Goal: Task Accomplishment & Management: Manage account settings

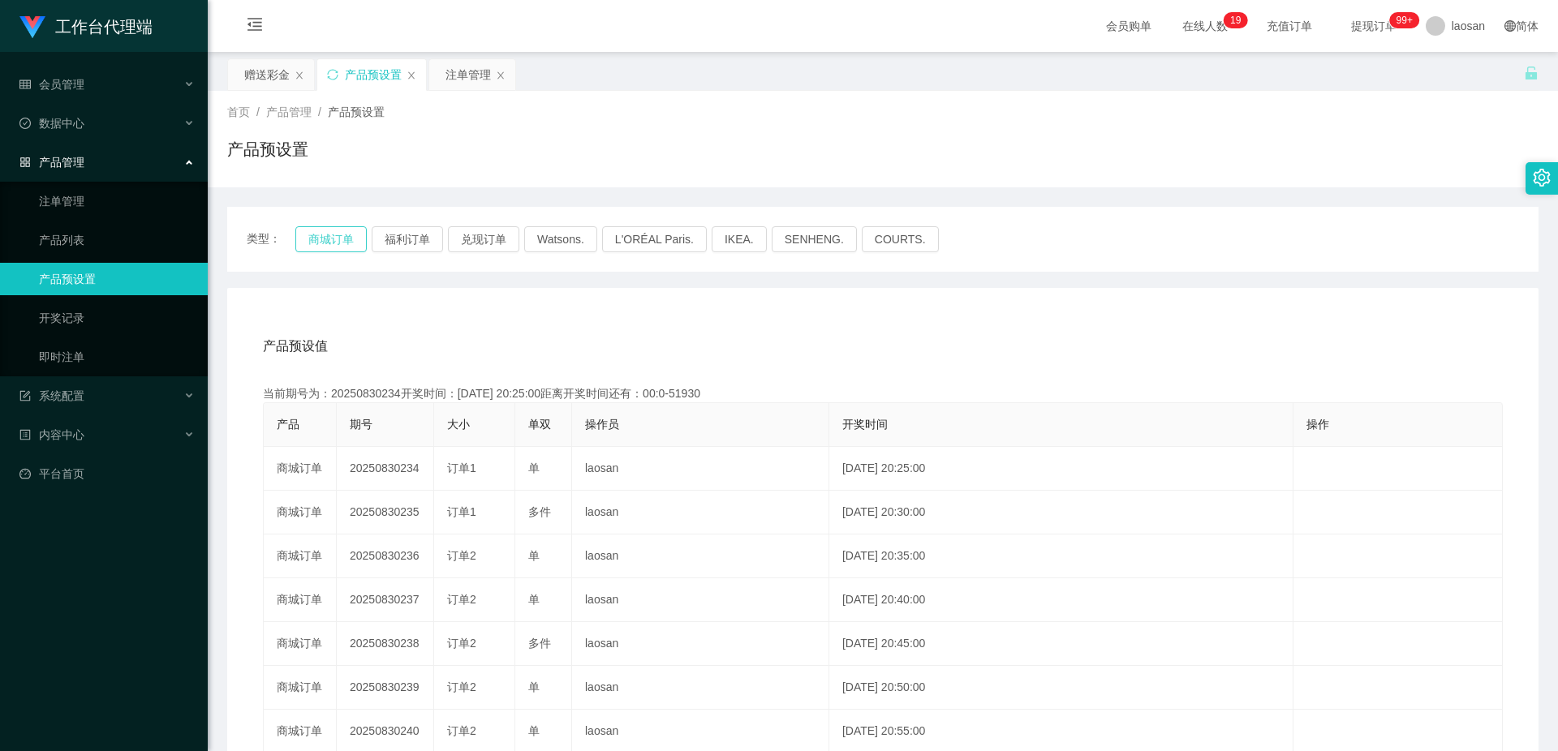
click at [346, 236] on button "商城订单" at bounding box center [330, 239] width 71 height 26
click at [333, 234] on button "商城订单" at bounding box center [330, 239] width 71 height 26
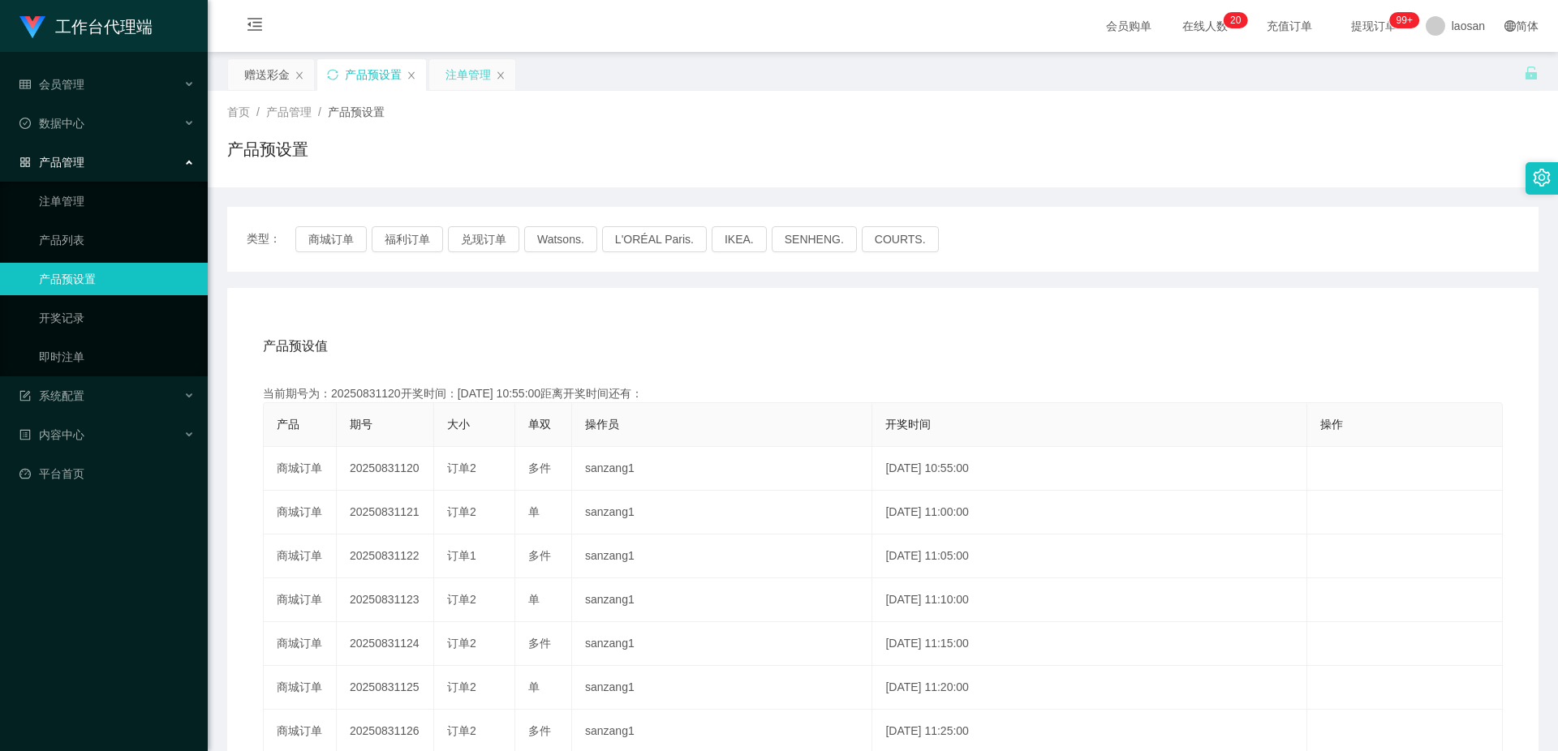
click at [463, 80] on div "注单管理" at bounding box center [467, 74] width 45 height 31
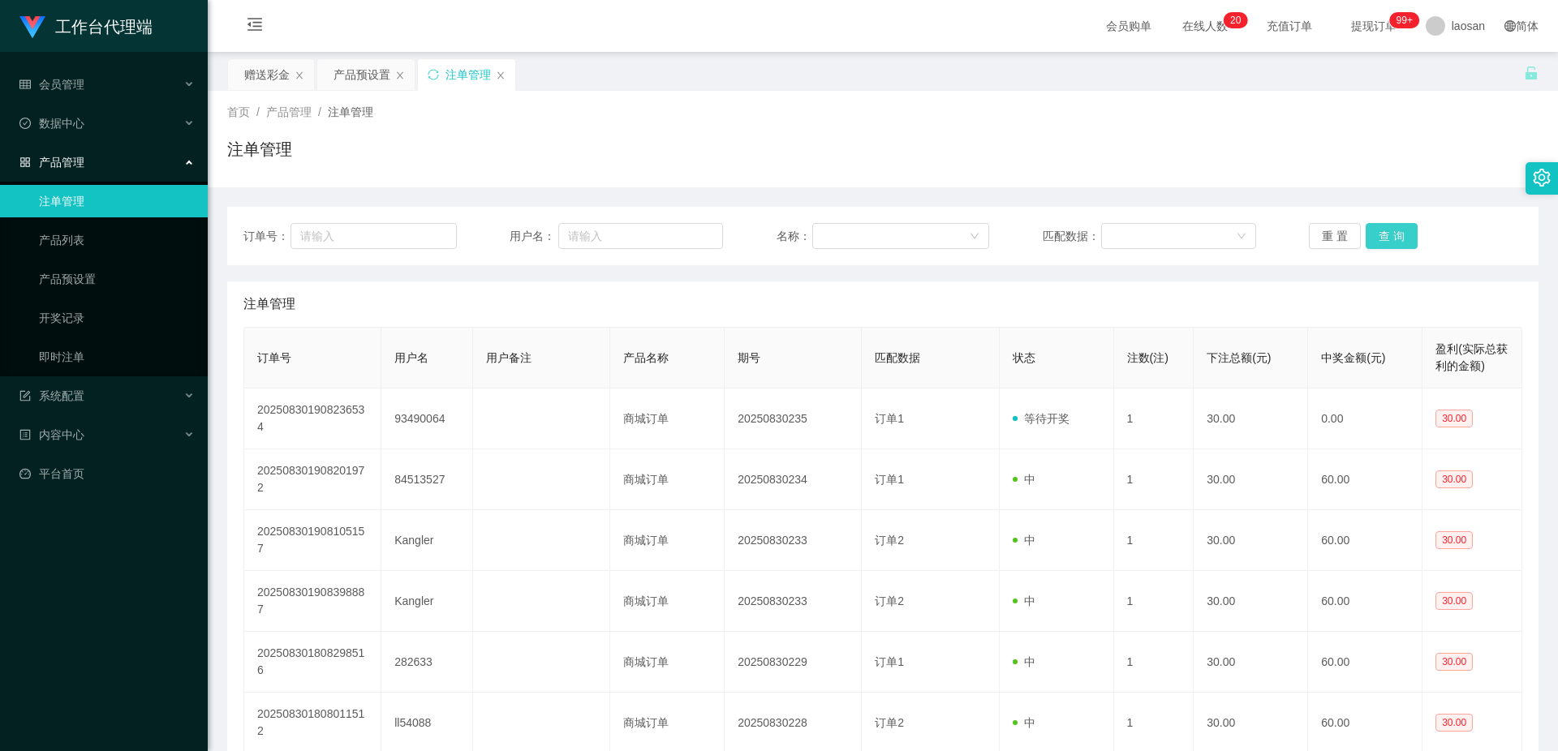
click at [1400, 235] on button "查 询" at bounding box center [1391, 236] width 52 height 26
click at [1399, 234] on button "查 询" at bounding box center [1391, 236] width 52 height 26
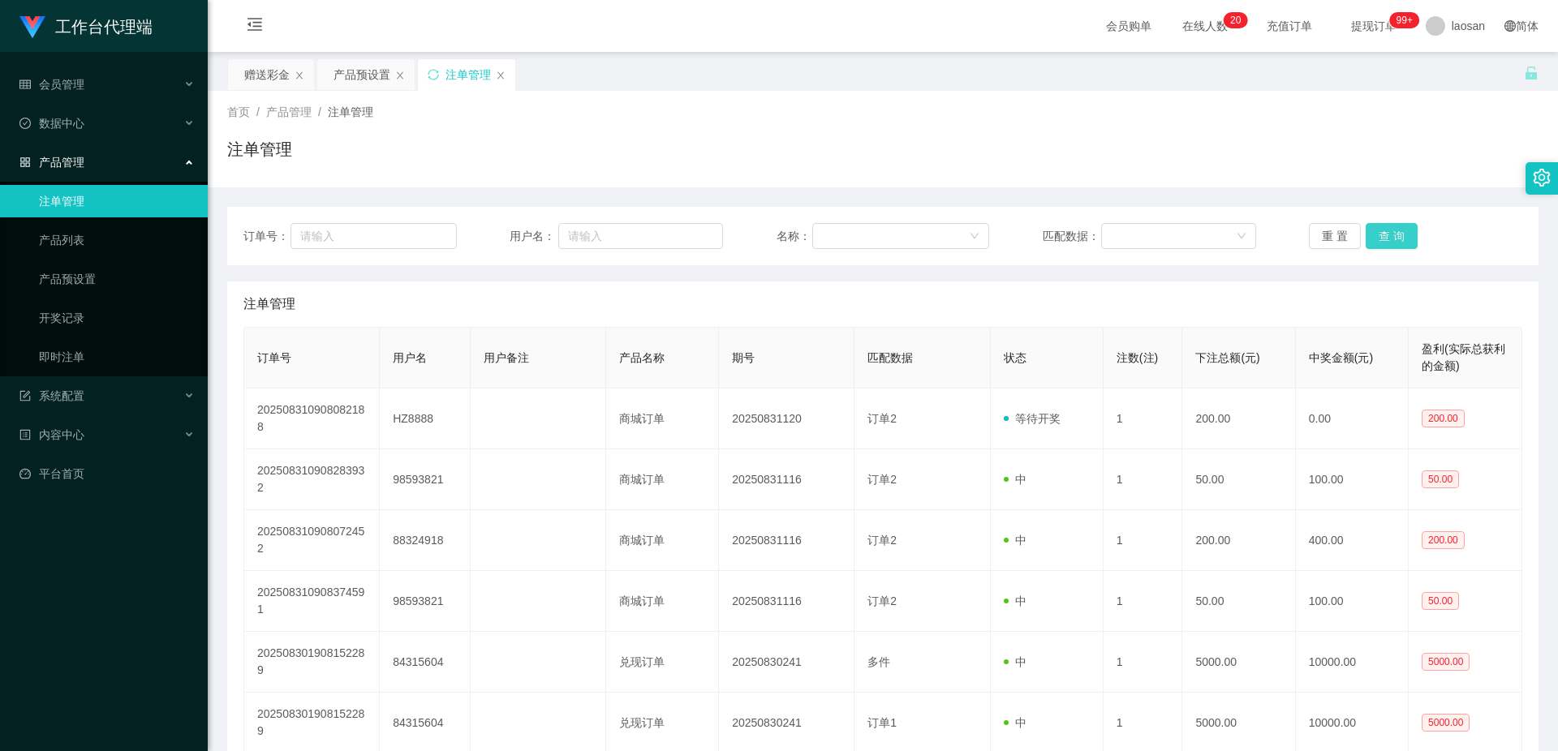
click at [1399, 234] on button "查 询" at bounding box center [1391, 236] width 52 height 26
click at [1399, 234] on button "查 询" at bounding box center [1400, 236] width 70 height 26
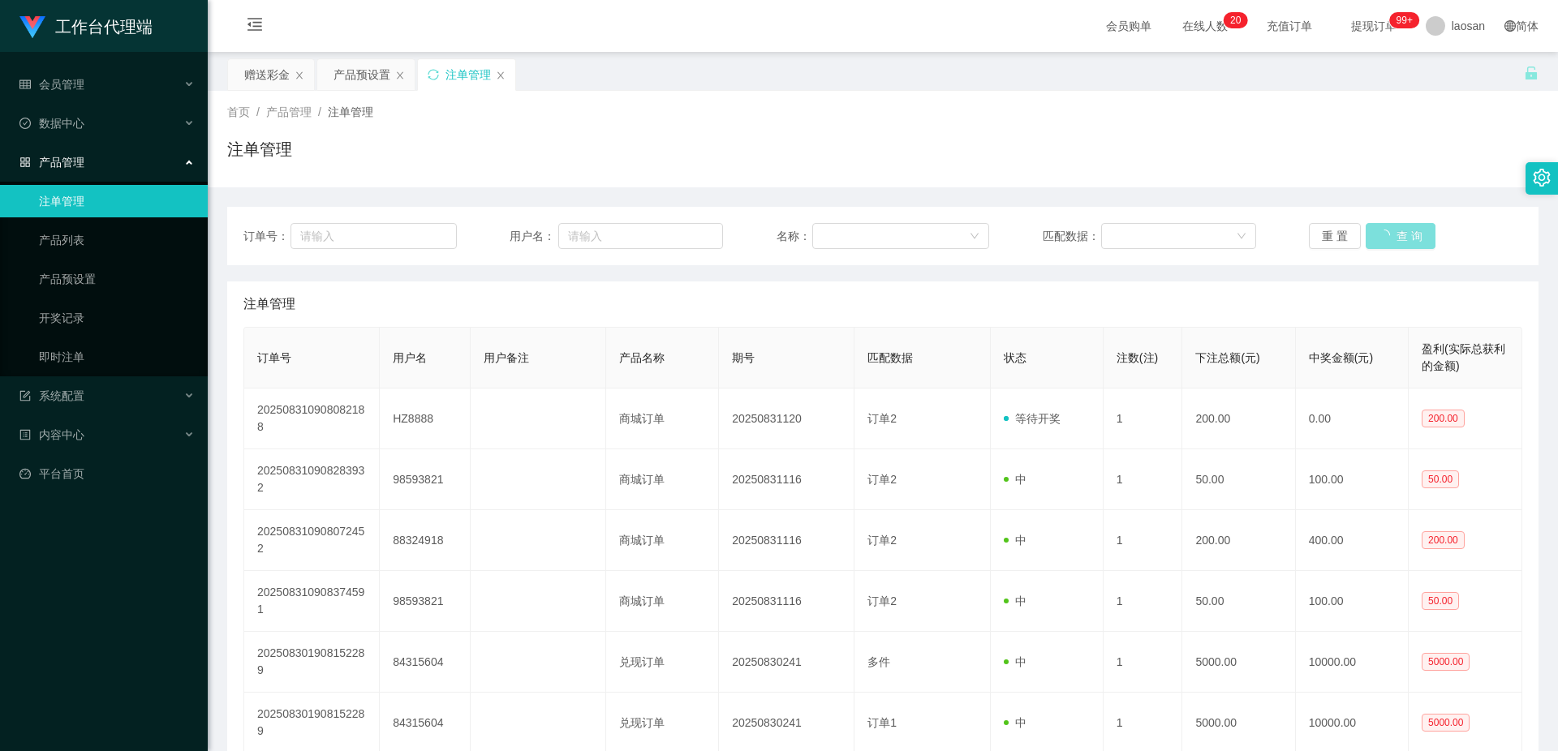
click at [1399, 234] on button "查 询" at bounding box center [1400, 236] width 70 height 26
click at [1399, 234] on div "重 置 查 询" at bounding box center [1415, 236] width 213 height 26
click at [1399, 234] on button "查 询" at bounding box center [1391, 236] width 52 height 26
click at [1399, 234] on div "重 置 查 询" at bounding box center [1415, 236] width 213 height 26
click at [1399, 234] on button "查 询" at bounding box center [1391, 236] width 52 height 26
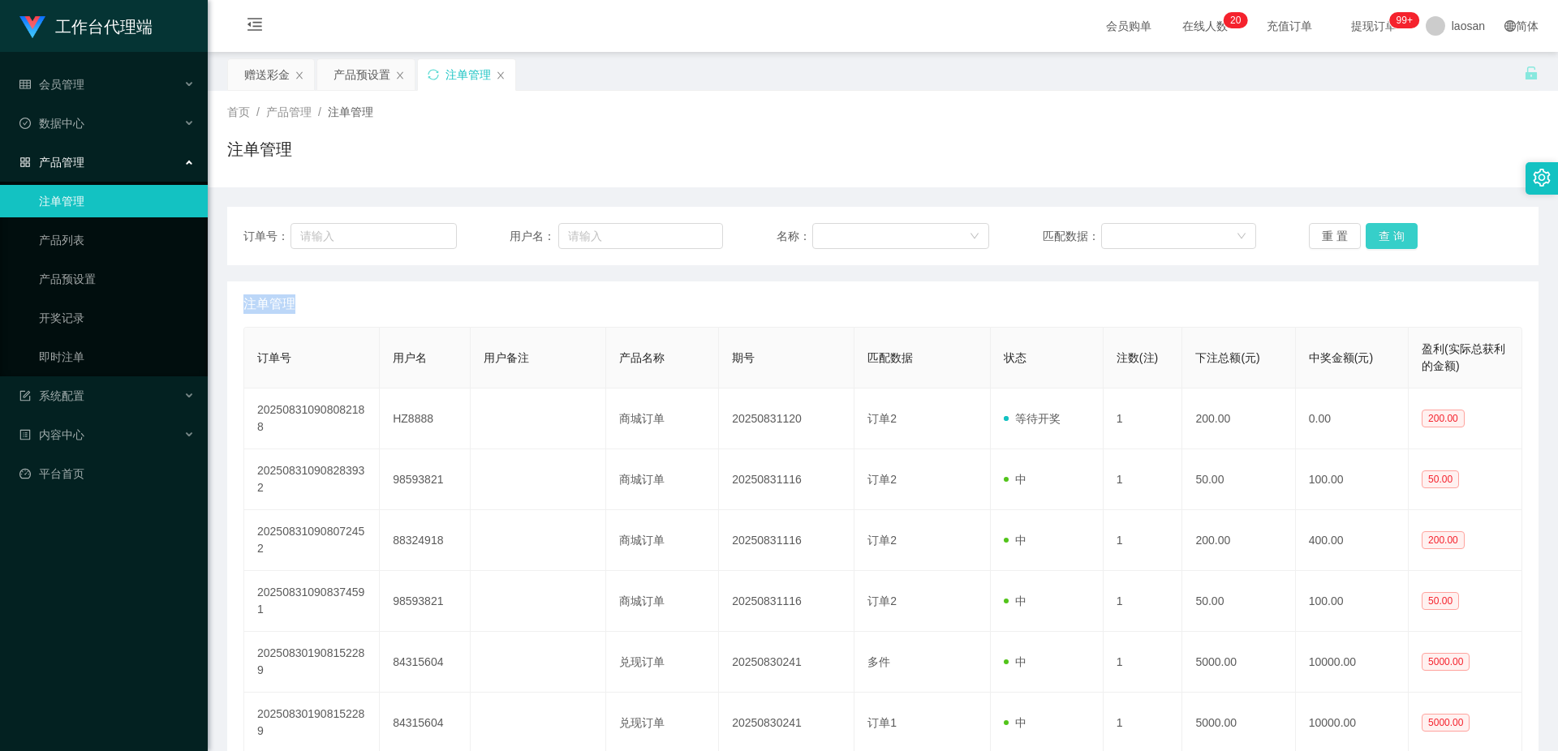
click at [1399, 234] on button "查 询" at bounding box center [1391, 236] width 52 height 26
click at [1399, 234] on button "查 询" at bounding box center [1400, 236] width 70 height 26
click at [1399, 234] on div "重 置 查 询" at bounding box center [1415, 236] width 213 height 26
click at [1399, 234] on button "查 询" at bounding box center [1391, 236] width 52 height 26
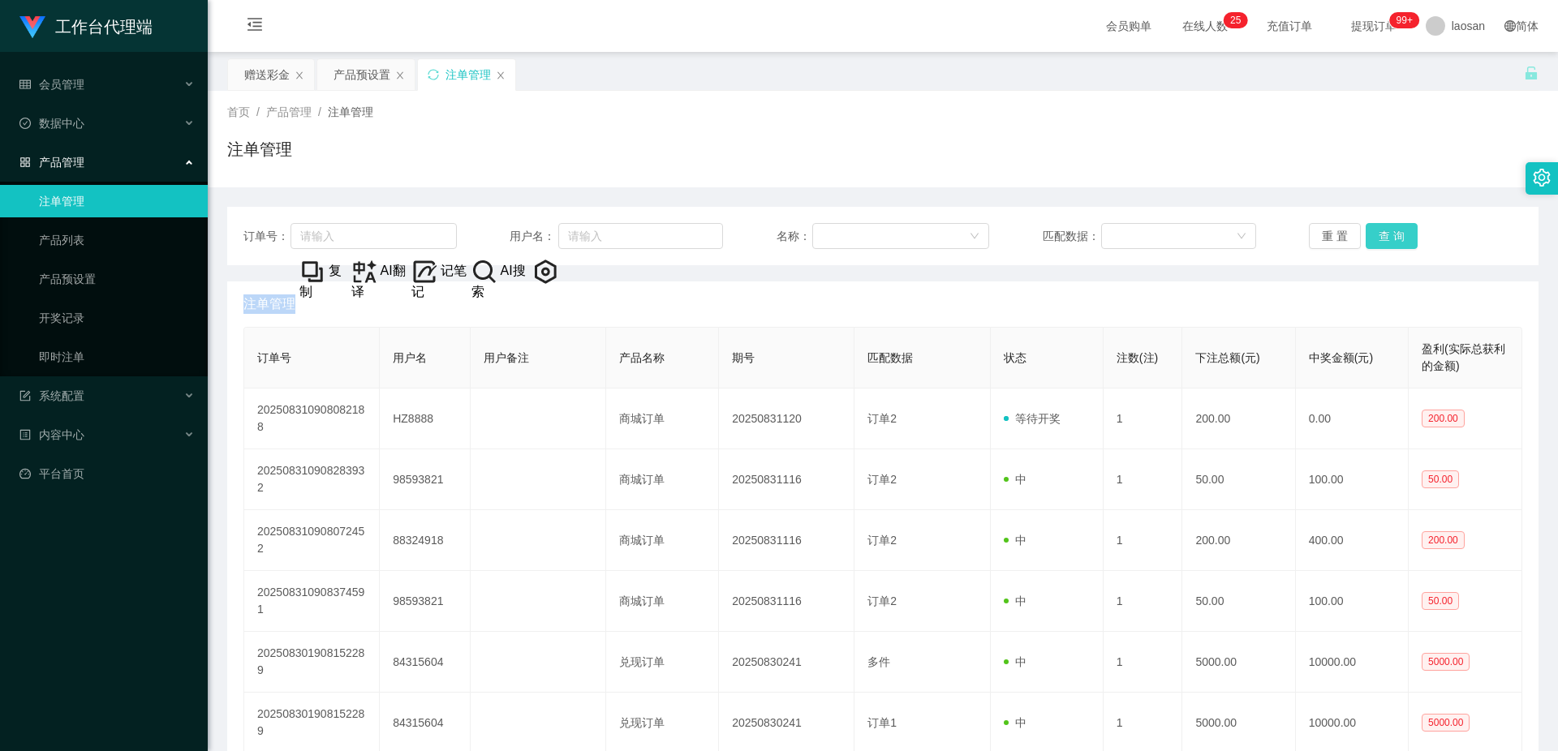
click at [1399, 234] on button "查 询" at bounding box center [1391, 236] width 52 height 26
click at [1399, 234] on div "重 置 查 询" at bounding box center [1415, 236] width 213 height 26
click at [1399, 234] on button "查 询" at bounding box center [1391, 236] width 52 height 26
click at [1399, 234] on div "重 置 查 询" at bounding box center [1415, 236] width 213 height 26
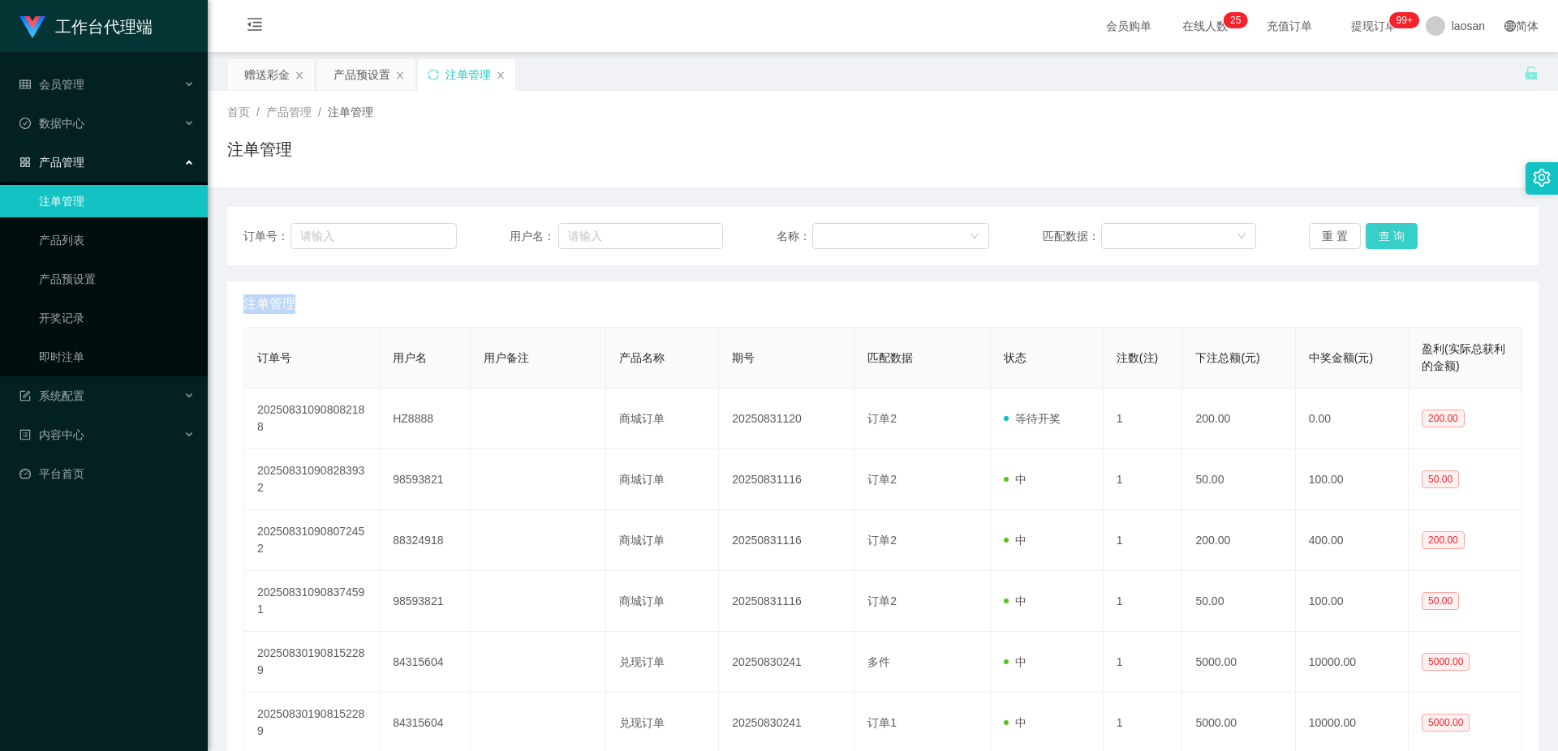
click at [1399, 234] on button "查 询" at bounding box center [1391, 236] width 52 height 26
click at [1399, 234] on div "重 置 查 询" at bounding box center [1415, 236] width 213 height 26
click at [1395, 227] on button "查 询" at bounding box center [1391, 236] width 52 height 26
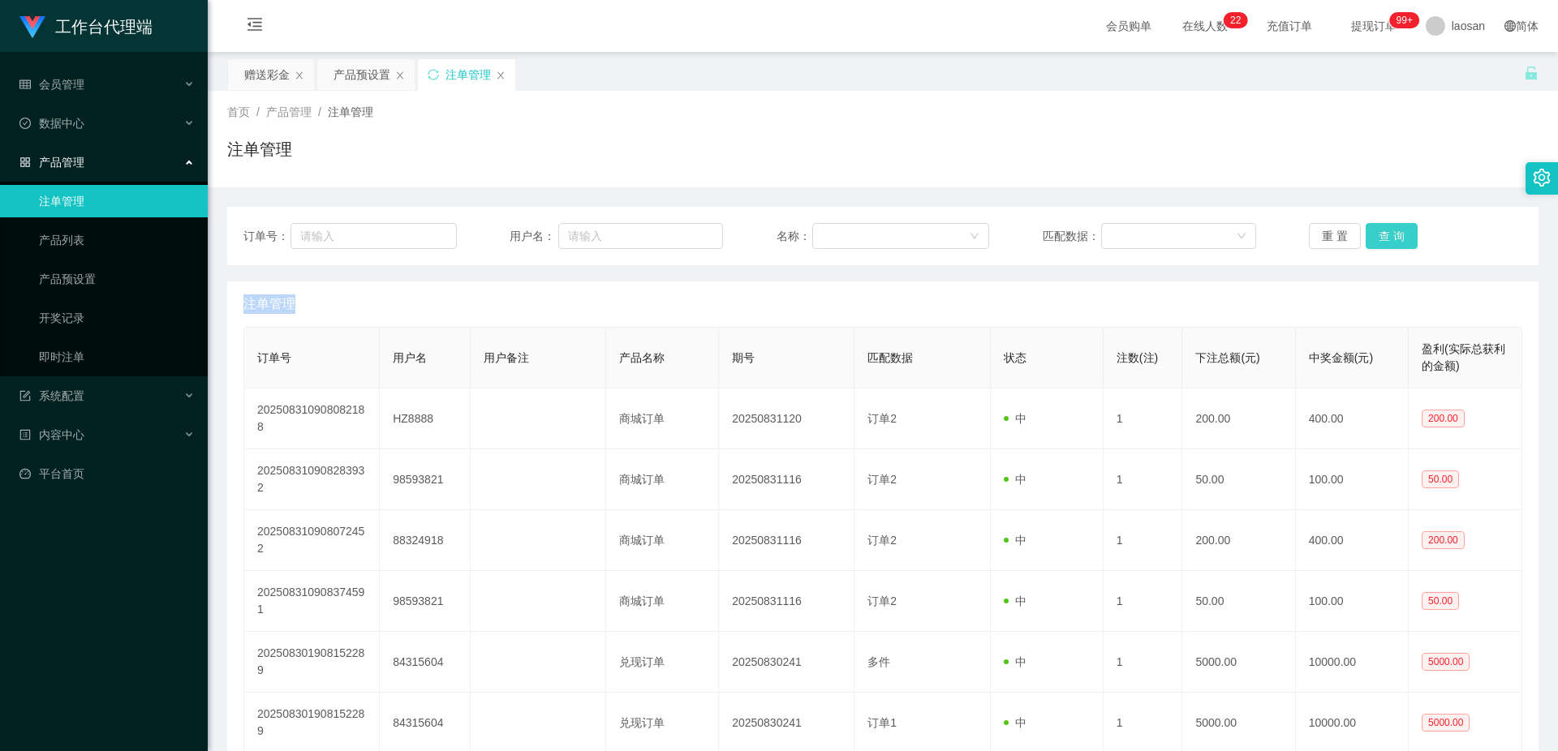
click at [1395, 227] on button "查 询" at bounding box center [1391, 236] width 52 height 26
click at [1395, 227] on button "查 询" at bounding box center [1400, 236] width 70 height 26
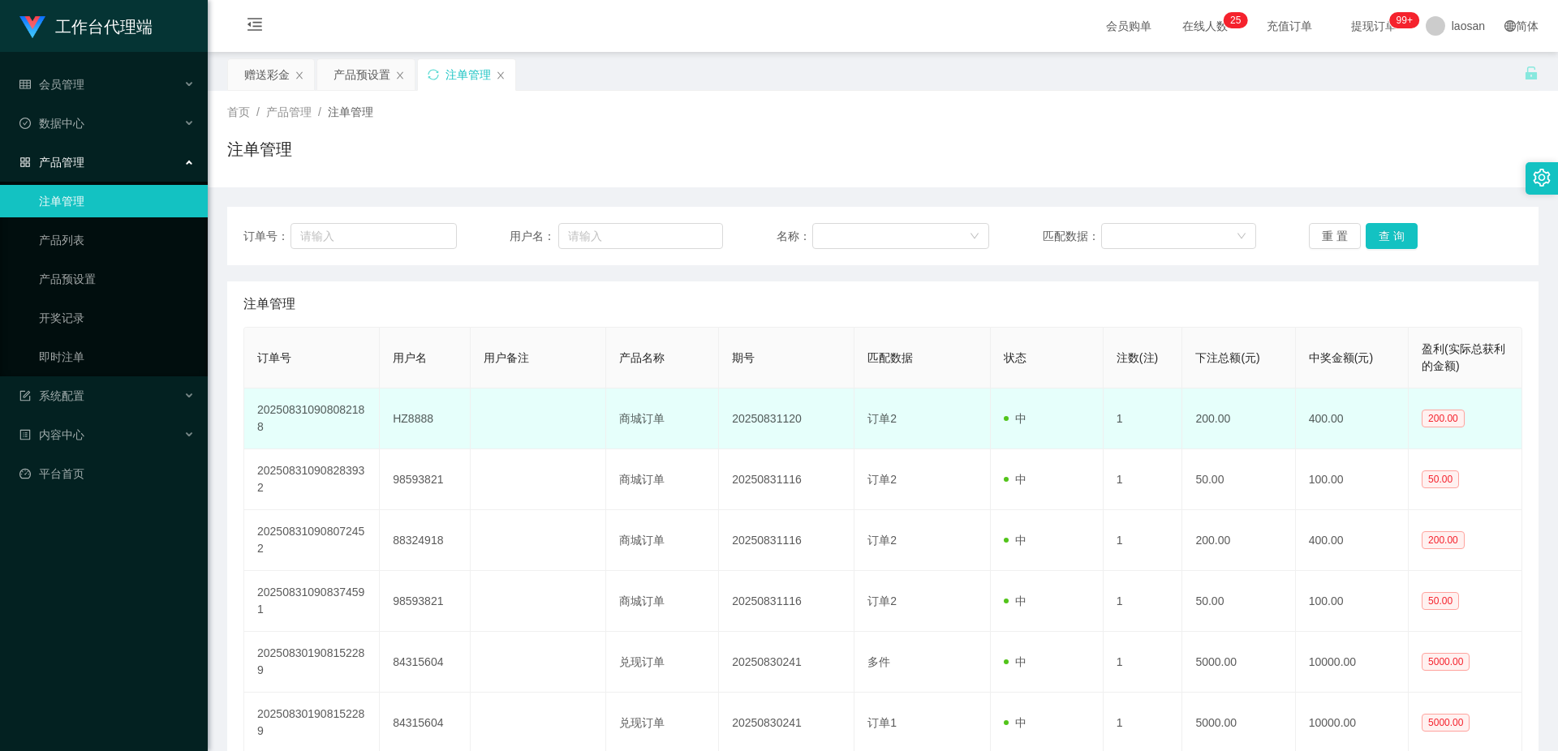
click at [424, 421] on td "HZ8888" at bounding box center [425, 419] width 90 height 61
copy td "HZ8888"
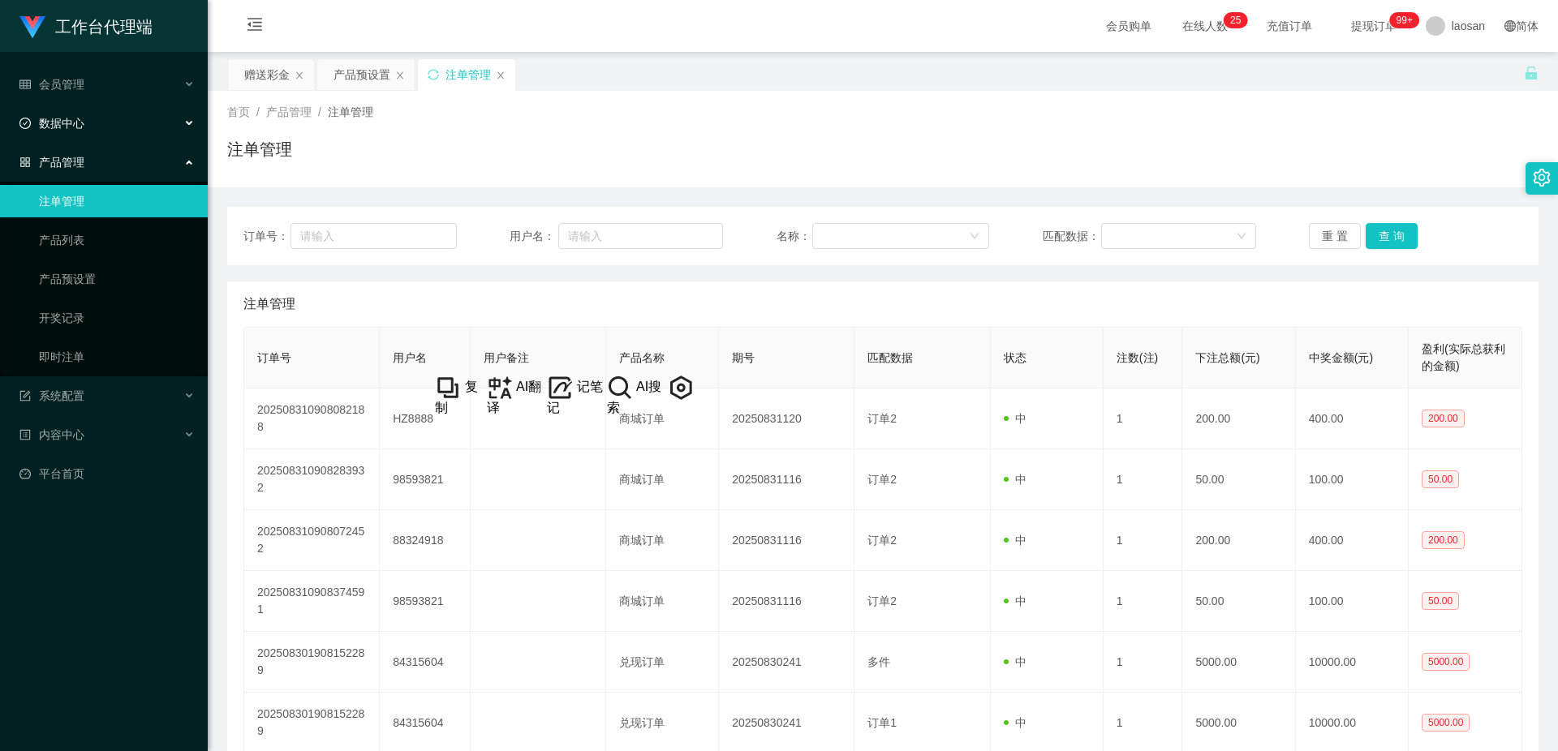
click at [164, 127] on div "数据中心" at bounding box center [104, 123] width 208 height 32
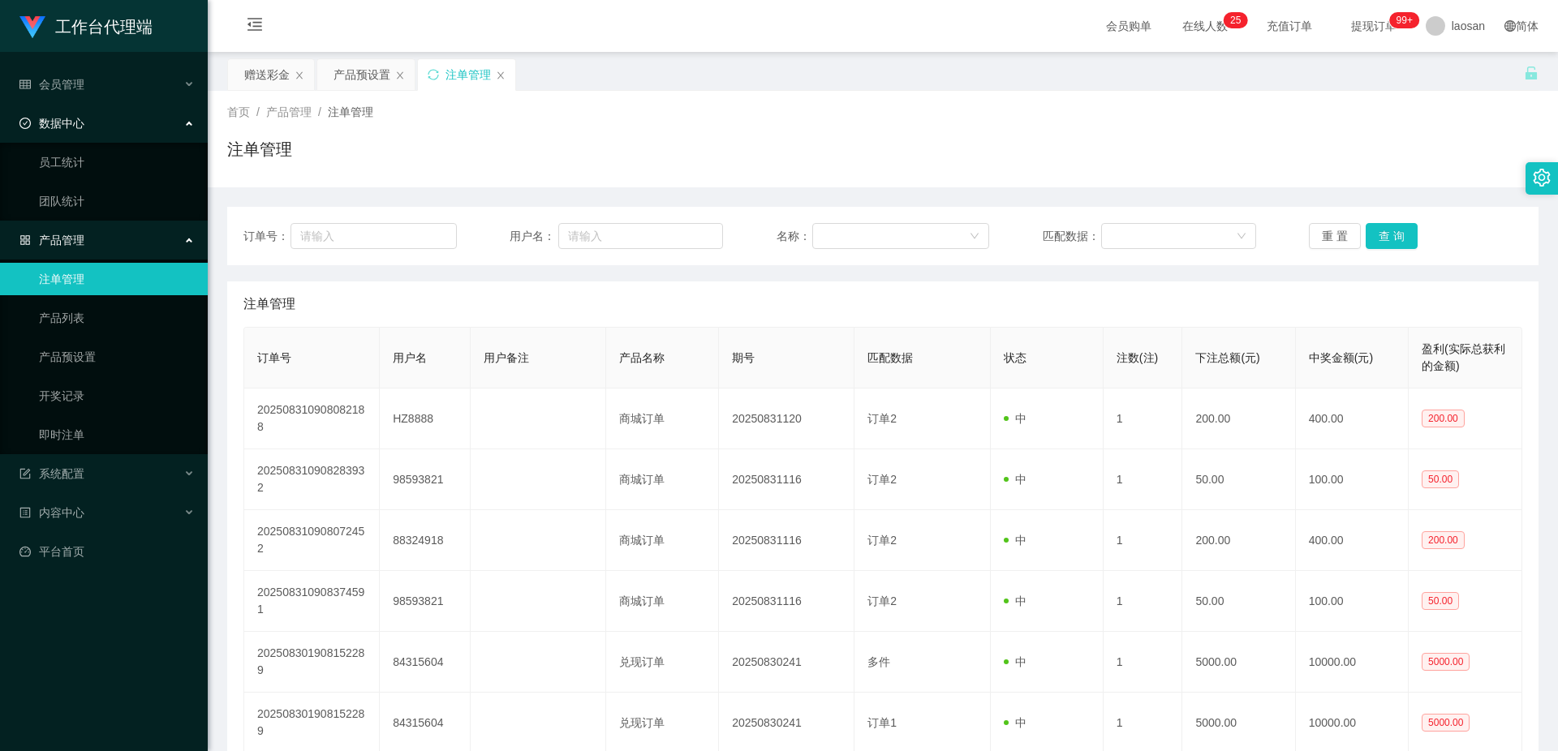
click at [170, 121] on div "数据中心" at bounding box center [104, 123] width 208 height 32
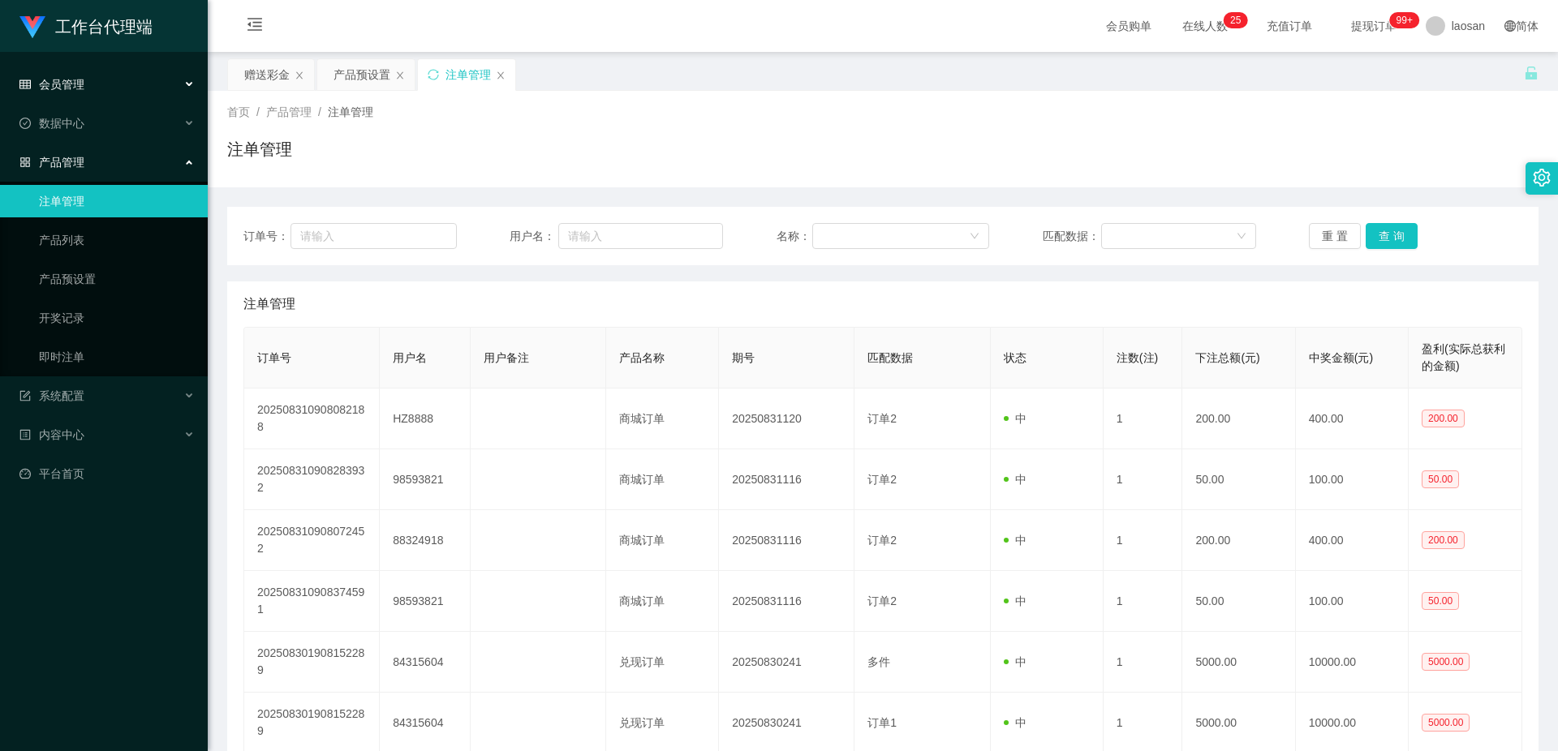
click at [169, 90] on div "会员管理" at bounding box center [104, 84] width 208 height 32
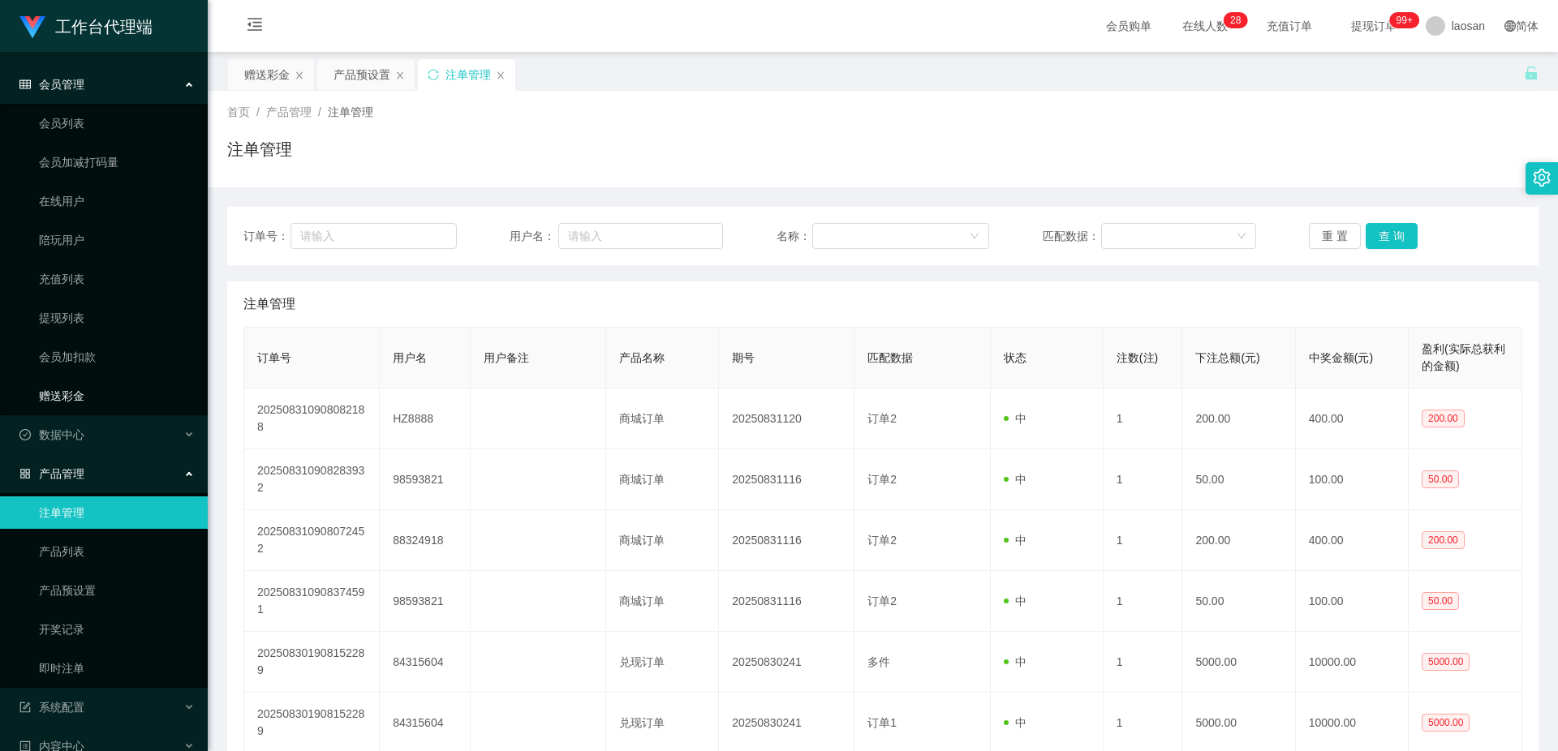
click at [80, 397] on link "赠送彩金" at bounding box center [117, 396] width 156 height 32
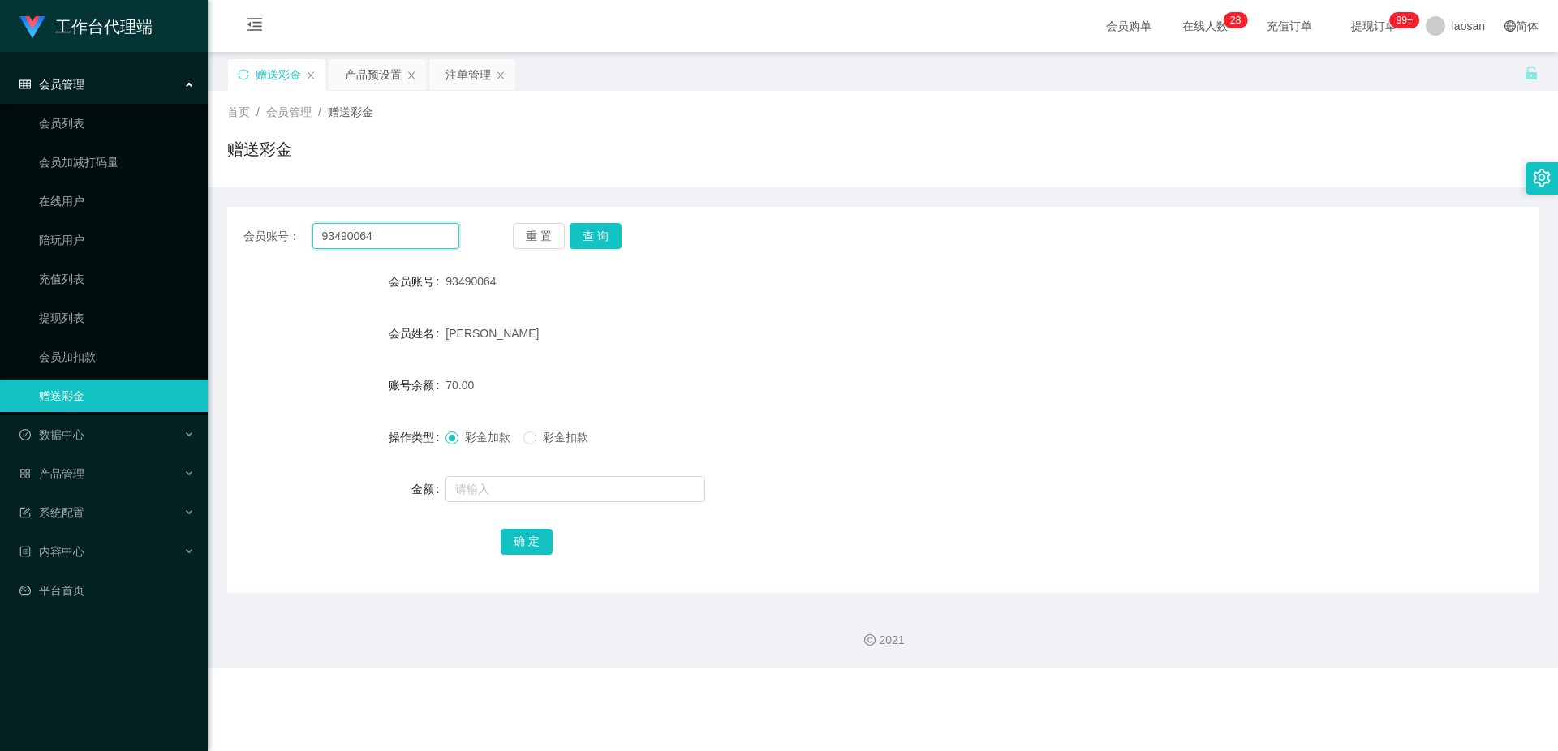
drag, startPoint x: 347, startPoint y: 236, endPoint x: 265, endPoint y: 234, distance: 82.0
click at [265, 234] on div "会员账号： 93490064" at bounding box center [351, 236] width 216 height 26
paste input "HZ8888"
type input "HZ8888"
click at [599, 237] on button "查 询" at bounding box center [595, 236] width 52 height 26
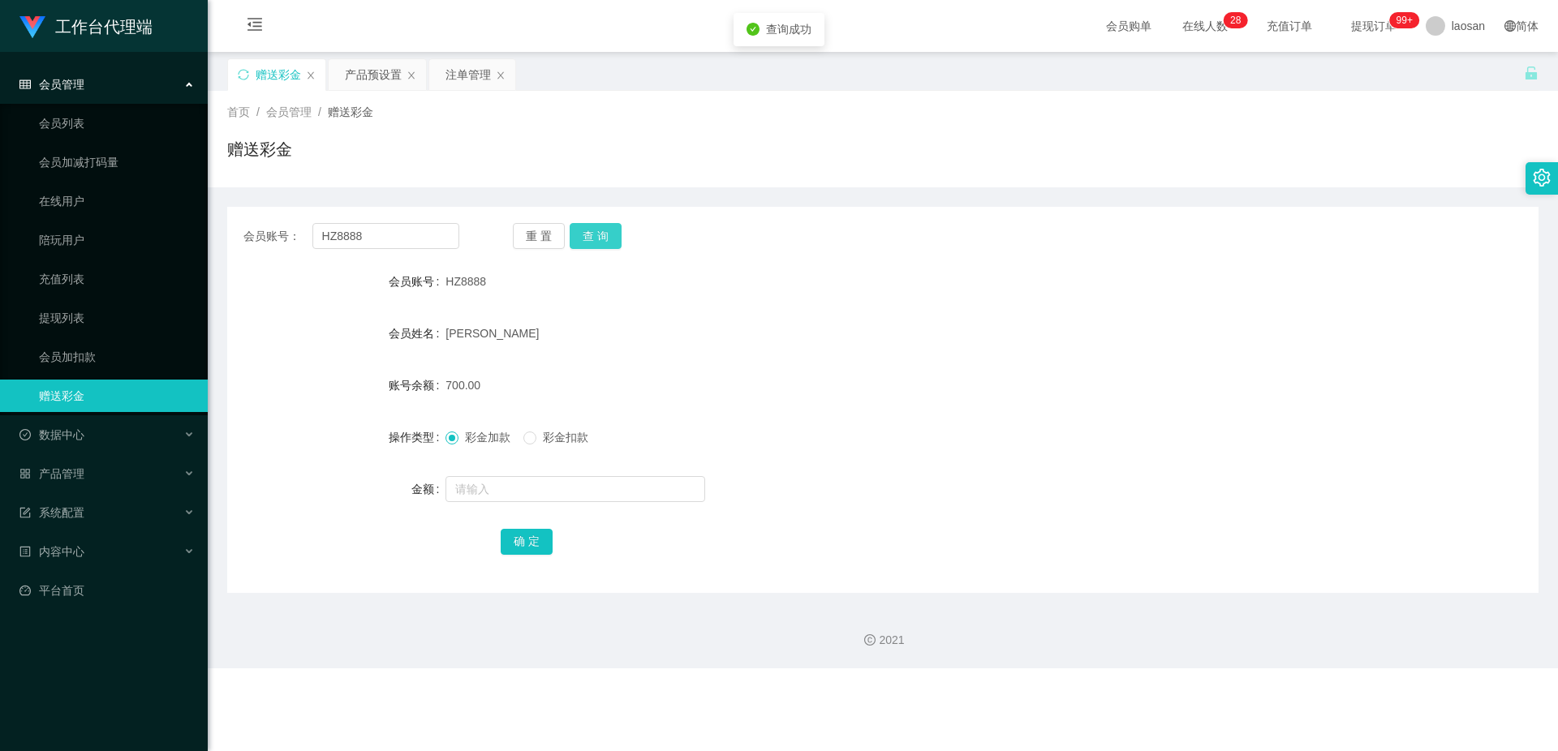
click at [599, 237] on button "查 询" at bounding box center [595, 236] width 52 height 26
click at [599, 237] on button "查 询" at bounding box center [604, 236] width 70 height 26
drag, startPoint x: 1203, startPoint y: 316, endPoint x: 1347, endPoint y: 164, distance: 208.9
click at [1202, 316] on form "会员账号 HZ8888 会员姓名 [PERSON_NAME] 账号余额 700.00 操作类型 彩金加款 彩金扣款 金额 确 定" at bounding box center [882, 411] width 1311 height 292
